Goal: Task Accomplishment & Management: Complete application form

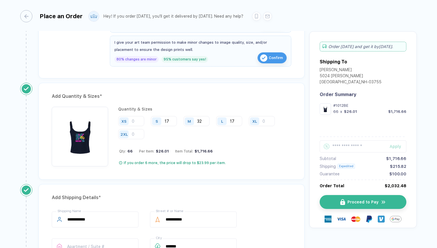
scroll to position [250, 0]
drag, startPoint x: 209, startPoint y: 119, endPoint x: 192, endPoint y: 118, distance: 16.5
click at [192, 118] on div "M 32" at bounding box center [197, 120] width 26 height 10
type input "3"
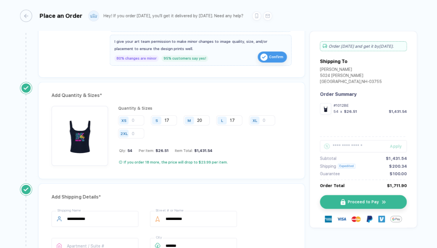
scroll to position [0, 0]
type input "20"
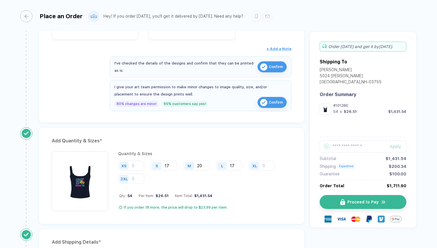
scroll to position [207, 0]
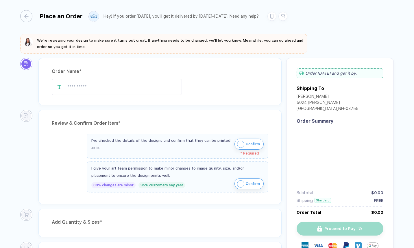
type input "**********"
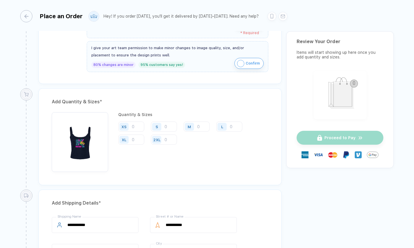
scroll to position [273, 0]
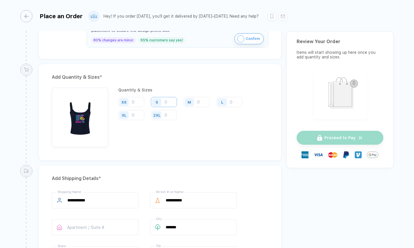
click at [164, 101] on input "number" at bounding box center [164, 102] width 26 height 10
click at [135, 102] on input "number" at bounding box center [131, 102] width 26 height 10
click at [166, 102] on input "number" at bounding box center [164, 102] width 26 height 10
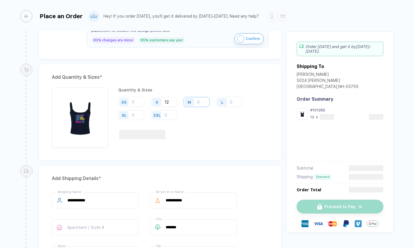
type input "12"
click at [200, 102] on input "number" at bounding box center [197, 102] width 26 height 10
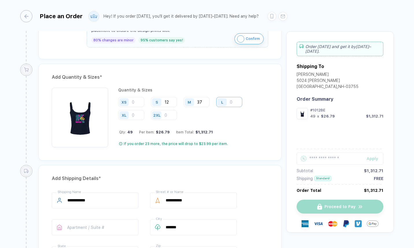
type input "37"
click at [233, 102] on input "number" at bounding box center [229, 102] width 26 height 10
type input "2"
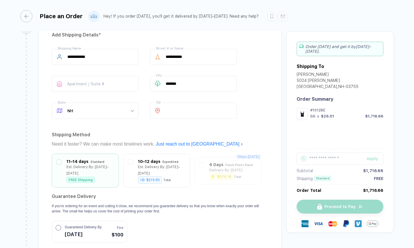
scroll to position [419, 0]
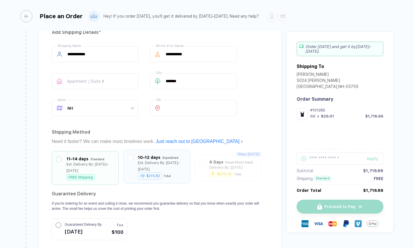
type input "17"
click at [178, 160] on div "Est. Delivery By: [DATE]–[DATE]" at bounding box center [162, 166] width 48 height 13
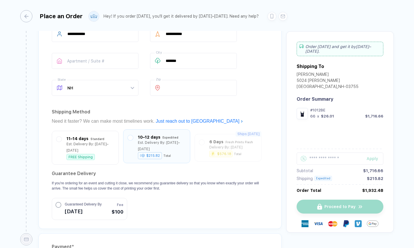
scroll to position [440, 0]
click at [156, 135] on div "10–12 days" at bounding box center [149, 136] width 23 height 6
click at [193, 146] on div "11–14 days Standard Est. Delivery By: [DATE]–[DATE] FREE Shipping 10–12 days Ex…" at bounding box center [160, 174] width 217 height 89
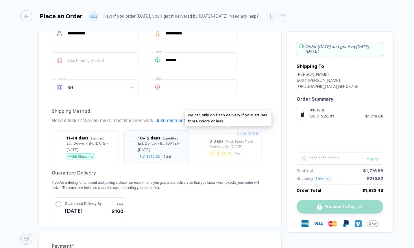
click at [209, 141] on div "Ships [DATE] 6 Days Fresh Prints Flash Delivery By: [DATE] $576.18 Total" at bounding box center [228, 146] width 67 height 27
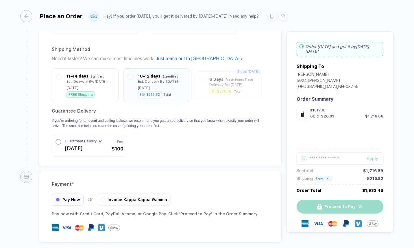
scroll to position [493, 0]
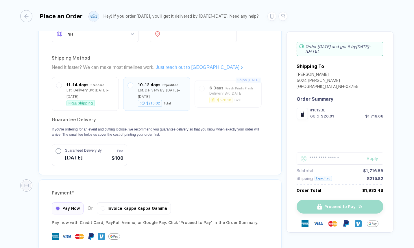
click at [167, 66] on link "Just reach out to [GEOGRAPHIC_DATA]" at bounding box center [199, 67] width 87 height 5
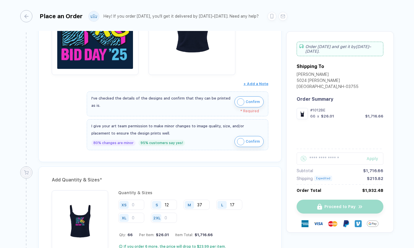
scroll to position [145, 0]
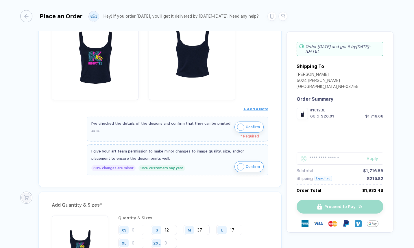
click at [239, 124] on img "button" at bounding box center [240, 126] width 7 height 7
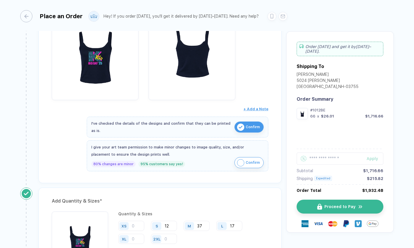
click at [242, 161] on img "button" at bounding box center [240, 162] width 7 height 7
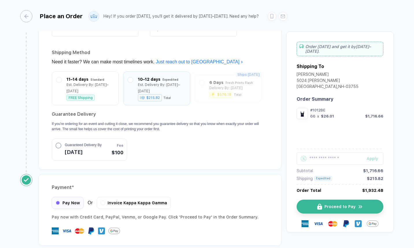
scroll to position [520, 0]
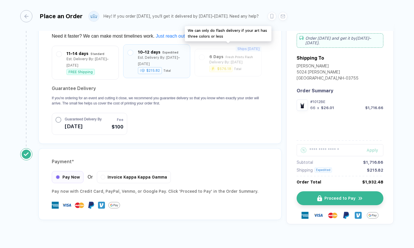
drag, startPoint x: 216, startPoint y: 60, endPoint x: 132, endPoint y: 66, distance: 85.0
click at [216, 60] on div "Ships [DATE] 6 Days Fresh Prints Flash Delivery By: [DATE] $576.18 Total" at bounding box center [228, 62] width 67 height 27
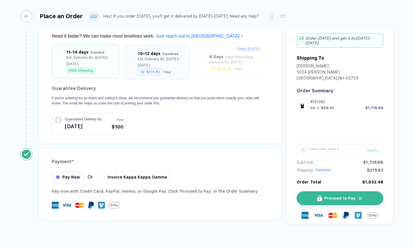
click at [93, 67] on div "FREE Shipping" at bounding box center [80, 70] width 28 height 6
click at [145, 53] on div "10–12 days Expedited Est. Delivery By: [DATE]–[DATE] $215.82 Total" at bounding box center [162, 61] width 48 height 25
click at [94, 121] on span "[DATE]" at bounding box center [83, 125] width 37 height 9
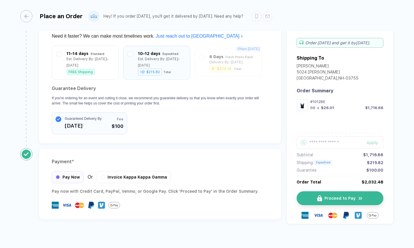
click at [94, 121] on span "[DATE]" at bounding box center [83, 125] width 37 height 9
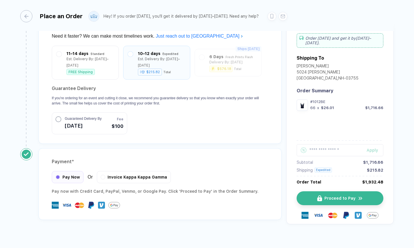
click at [94, 121] on span "[DATE]" at bounding box center [83, 125] width 37 height 9
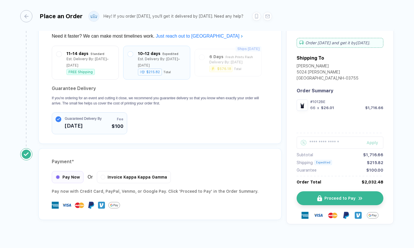
click at [94, 121] on span "[DATE]" at bounding box center [83, 125] width 37 height 9
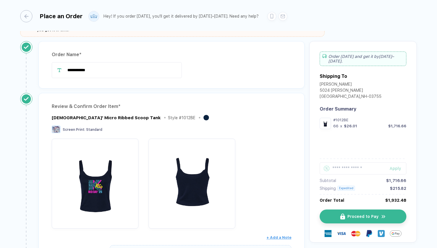
scroll to position [0, 0]
